Goal: Task Accomplishment & Management: Complete application form

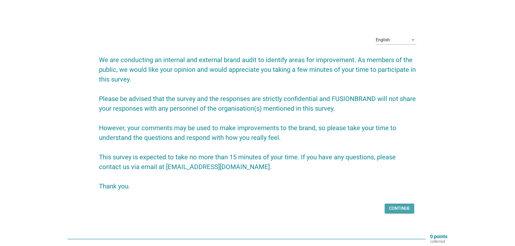
click at [403, 208] on div "Continue" at bounding box center [399, 209] width 21 height 6
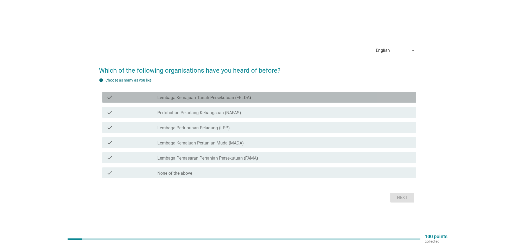
click at [210, 98] on label "Lembaga Kemajuan Tanah Persekutuan (FELDA)" at bounding box center [204, 97] width 94 height 5
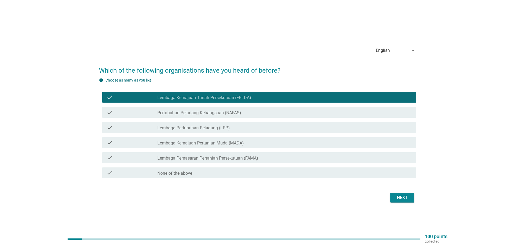
click at [211, 111] on label "Pertubuhan Peladang Kebangsaan (NAFAS)" at bounding box center [199, 112] width 84 height 5
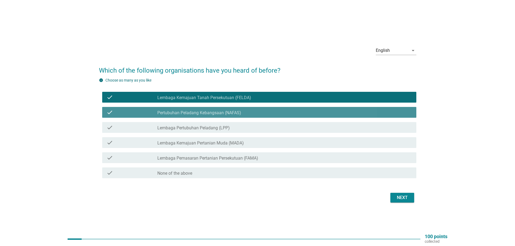
click at [217, 114] on label "Pertubuhan Peladang Kebangsaan (NAFAS)" at bounding box center [199, 112] width 84 height 5
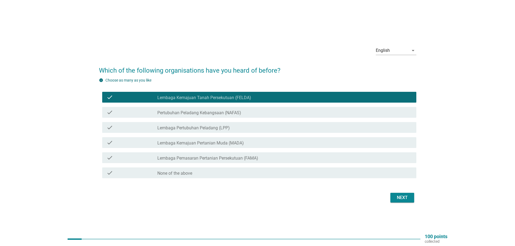
click at [216, 128] on label "Lembaga Pertubuhan Peladang (LPP)" at bounding box center [193, 127] width 72 height 5
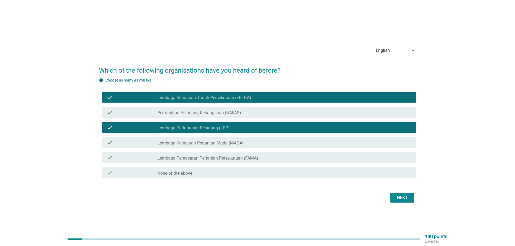
click at [223, 143] on label "Lembaga Kemajuan Pertanian Muda (MADA)" at bounding box center [200, 143] width 87 height 5
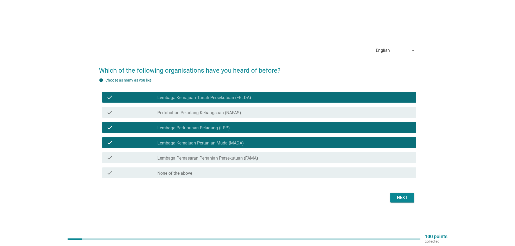
click at [248, 159] on label "Lembaga Pemasaran Pertanian Persekutuan (FAMA)" at bounding box center [207, 158] width 101 height 5
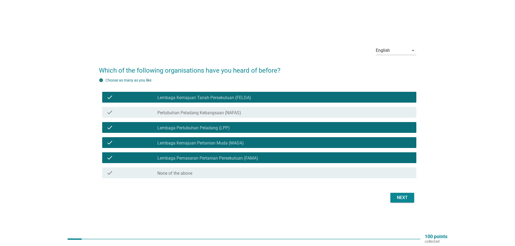
click at [403, 196] on div "Next" at bounding box center [402, 198] width 15 height 6
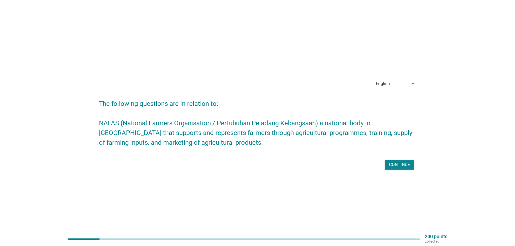
click at [398, 162] on div "Continue" at bounding box center [399, 165] width 21 height 6
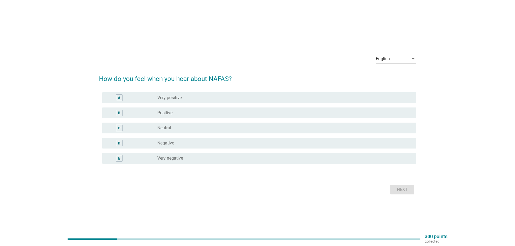
click at [182, 129] on div "radio_button_unchecked Neutral" at bounding box center [282, 127] width 250 height 5
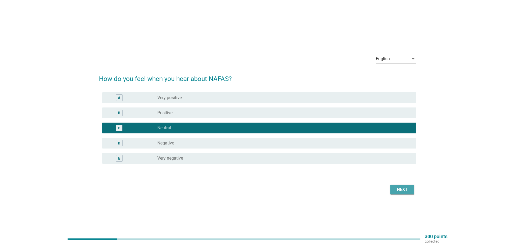
click at [402, 188] on div "Next" at bounding box center [402, 190] width 15 height 6
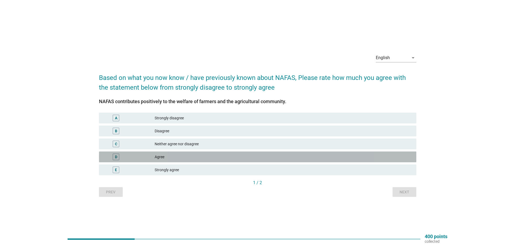
click at [177, 158] on div "Agree" at bounding box center [283, 157] width 257 height 6
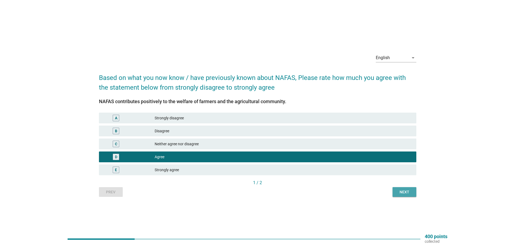
click at [403, 195] on div "Next" at bounding box center [404, 193] width 15 height 6
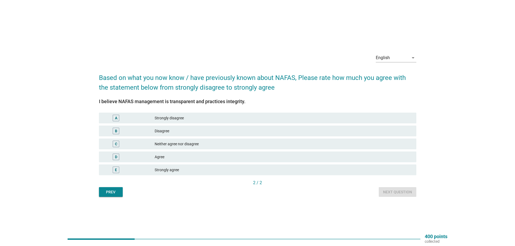
click at [174, 155] on div "Agree" at bounding box center [283, 157] width 257 height 6
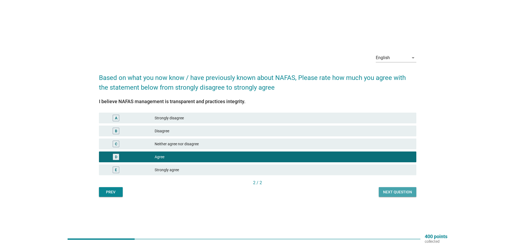
click at [392, 191] on div "Next question" at bounding box center [397, 193] width 29 height 6
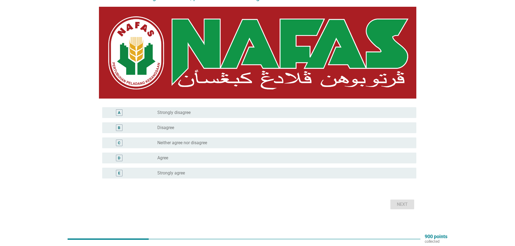
scroll to position [78, 0]
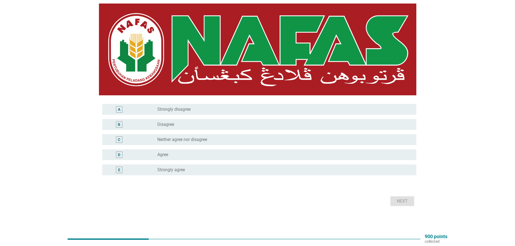
click at [193, 153] on div "radio_button_unchecked Agree" at bounding box center [282, 154] width 250 height 5
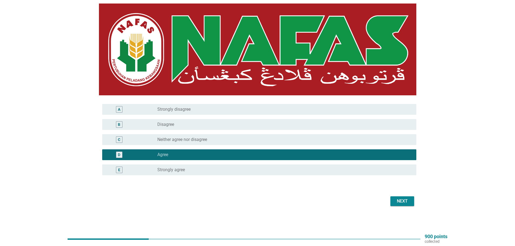
click at [403, 199] on div "Next" at bounding box center [402, 201] width 15 height 6
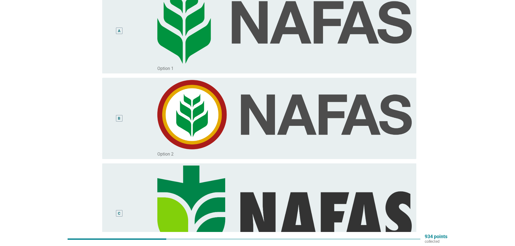
scroll to position [0, 0]
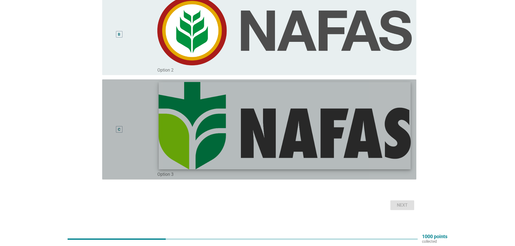
click at [371, 146] on img at bounding box center [285, 125] width 252 height 87
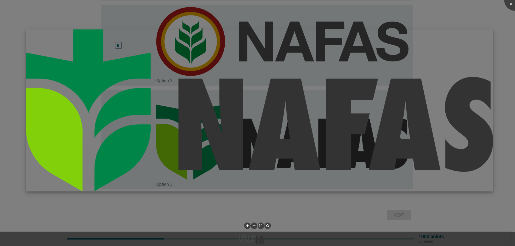
click at [330, 165] on img at bounding box center [259, 110] width 467 height 162
click at [84, 201] on div at bounding box center [257, 123] width 515 height 246
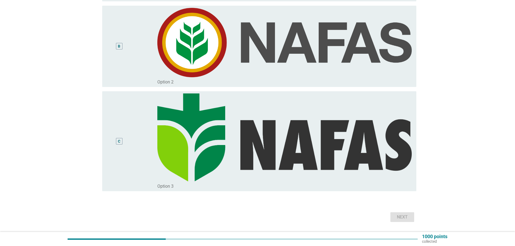
click at [121, 144] on div "C" at bounding box center [119, 141] width 6 height 6
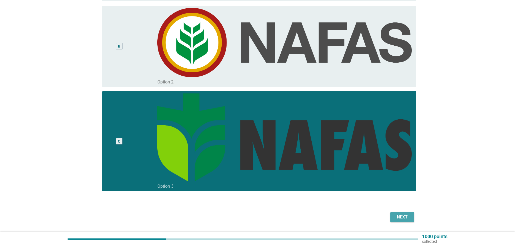
click at [400, 219] on div "Next" at bounding box center [402, 217] width 15 height 6
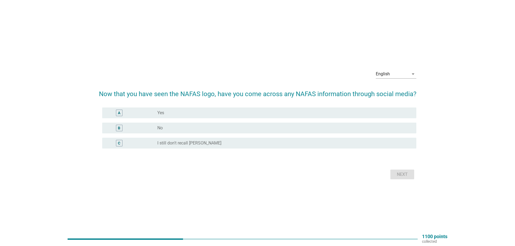
click at [201, 130] on div "radio_button_unchecked No" at bounding box center [282, 127] width 250 height 5
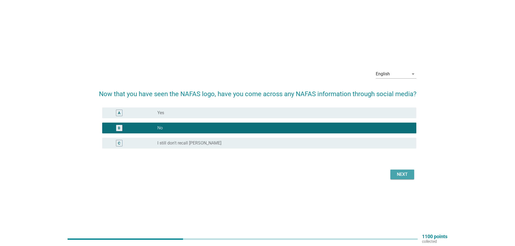
click at [400, 175] on div "Next" at bounding box center [402, 174] width 15 height 6
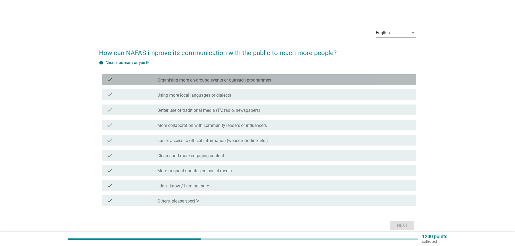
click at [240, 80] on label "Organising more on-ground events or outreach programmes" at bounding box center [214, 80] width 114 height 5
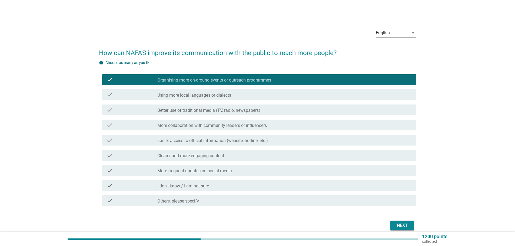
click at [239, 127] on label "More collaboration with community leaders or influencers" at bounding box center [212, 125] width 110 height 5
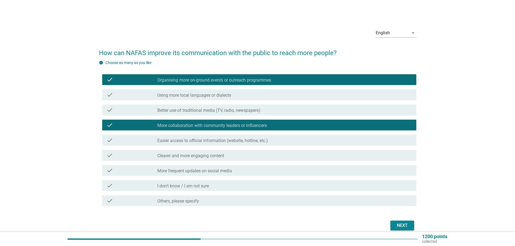
click at [241, 171] on div "check_box_outline_blank More frequent updates on social media" at bounding box center [284, 170] width 255 height 6
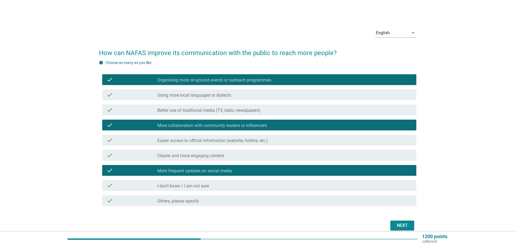
click at [408, 227] on div "Next" at bounding box center [402, 226] width 15 height 6
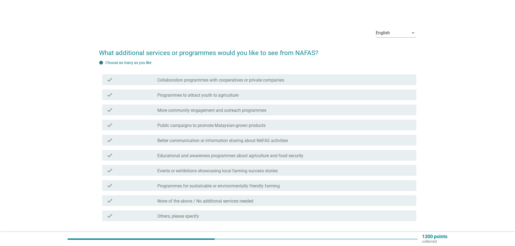
click at [234, 98] on label "Programmes to attract youth to agriculture" at bounding box center [197, 95] width 81 height 5
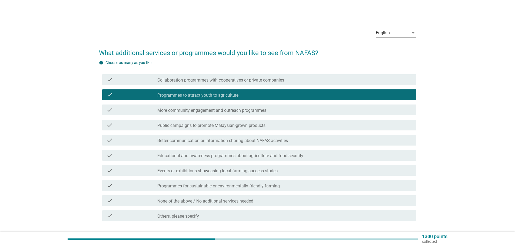
click at [238, 124] on label "Public campaigns to promote Malaysian-grown products" at bounding box center [211, 125] width 108 height 5
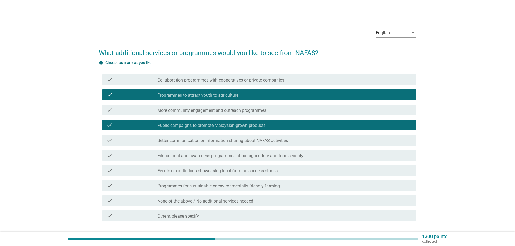
click at [242, 173] on label "Events or exhibitions showcasing local farming success stories" at bounding box center [217, 170] width 120 height 5
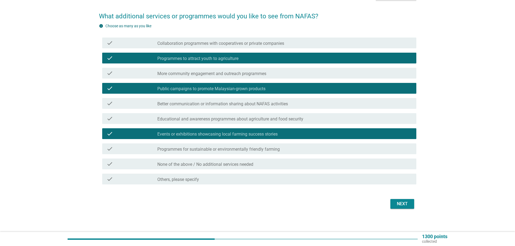
scroll to position [39, 0]
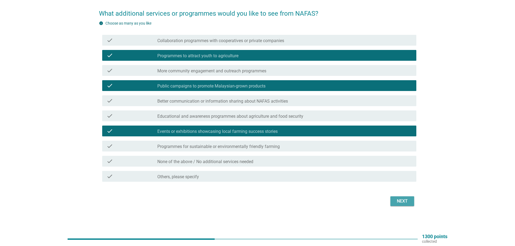
click at [406, 203] on div "Next" at bounding box center [402, 201] width 15 height 6
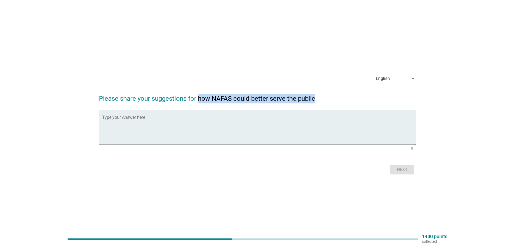
drag, startPoint x: 199, startPoint y: 99, endPoint x: 314, endPoint y: 99, distance: 114.7
click at [314, 99] on h2 "Please share your suggestions for how NAFAS could better serve the public." at bounding box center [258, 95] width 318 height 15
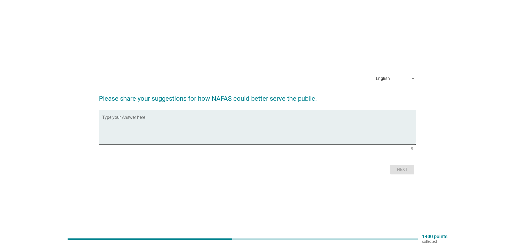
click at [267, 129] on textarea "Type your Answer here" at bounding box center [259, 131] width 314 height 28
paste textarea "undertaking comprehensive reforms aimed at improving its governance, diversifyi…"
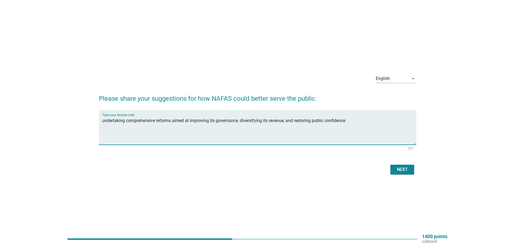
click at [101, 120] on div "Type your Answer here undertaking comprehensive reforms aimed at improving its …" at bounding box center [258, 127] width 318 height 35
click at [103, 119] on textarea "undertaking comprehensive reforms aimed at improving its governance, diversifyi…" at bounding box center [259, 131] width 314 height 28
click at [269, 121] on textarea "NAFAS should undertaking comprehensive reforms aimed at improving its governanc…" at bounding box center [259, 131] width 314 height 28
type textarea "NAFAS should undertaking comprehensive reforms aimed at improving its governanc…"
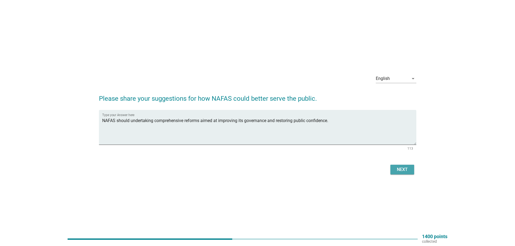
click at [404, 168] on div "Next" at bounding box center [402, 170] width 15 height 6
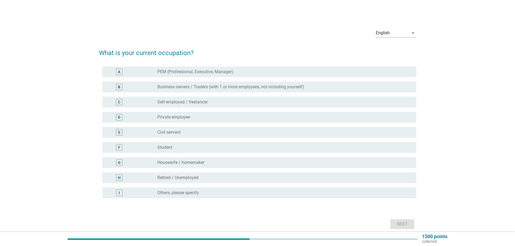
click at [213, 129] on div "E radio_button_unchecked Civil servant" at bounding box center [259, 132] width 314 height 11
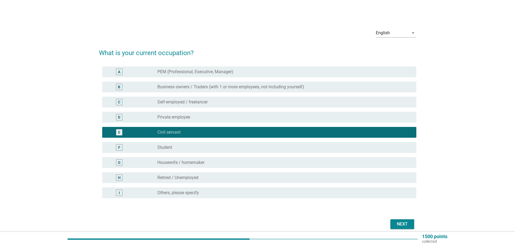
click at [402, 223] on div "Next" at bounding box center [402, 224] width 15 height 6
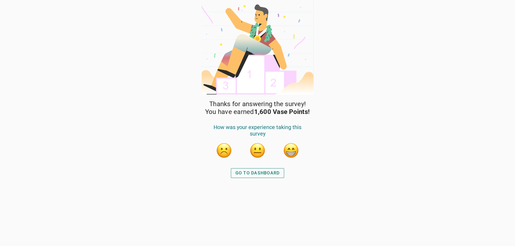
click at [272, 170] on div "GO TO DASHBOARD" at bounding box center [258, 173] width 44 height 6
